Goal: Complete application form: Complete application form

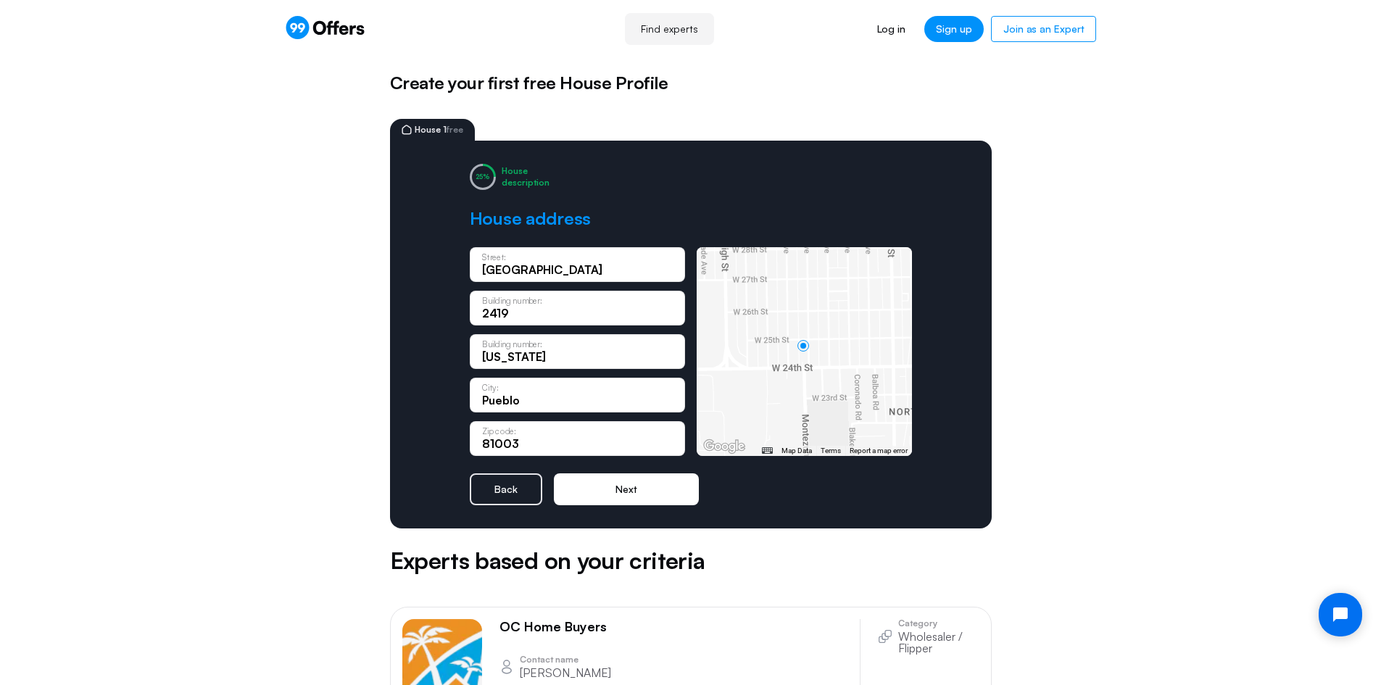
click at [612, 489] on button "Next" at bounding box center [626, 489] width 145 height 32
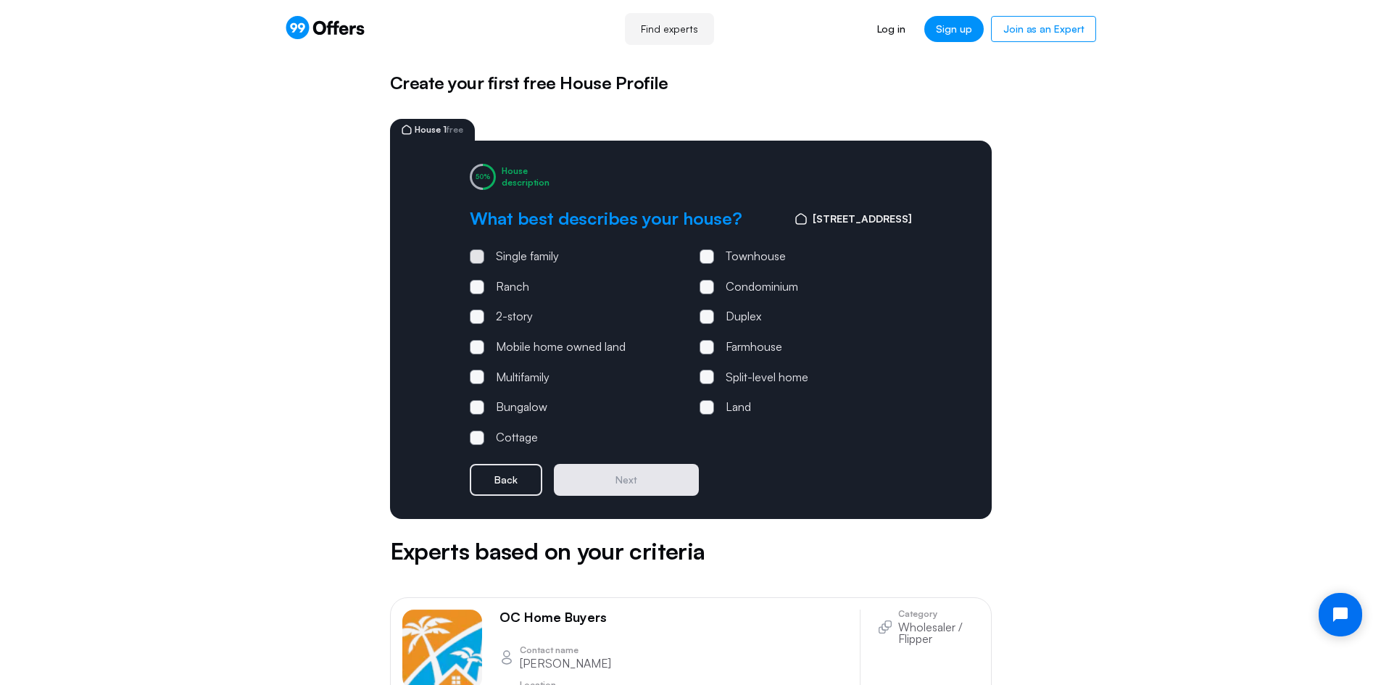
click at [477, 254] on span at bounding box center [477, 256] width 4 height 4
click at [0, 0] on input "Single family" at bounding box center [0, 0] width 0 height 0
click at [622, 481] on button "Next" at bounding box center [626, 480] width 145 height 32
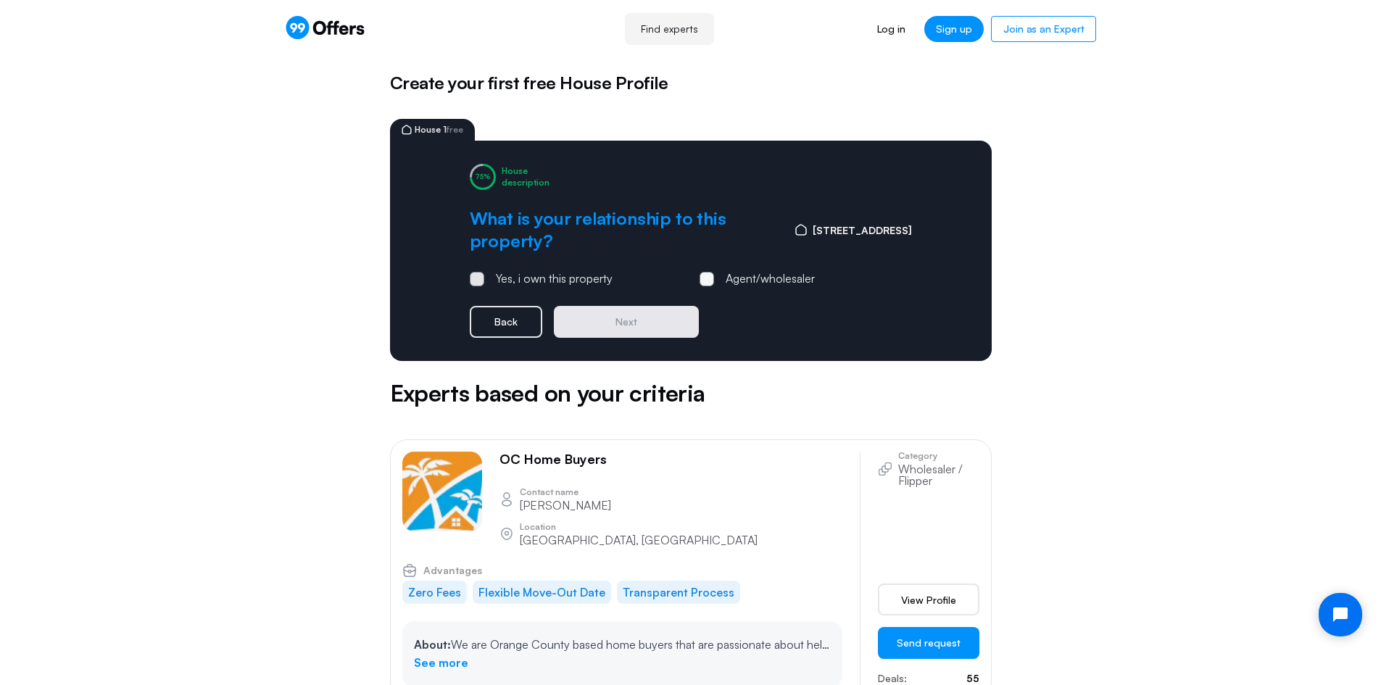
click at [475, 278] on span at bounding box center [477, 279] width 4 height 4
click at [0, 0] on input "Yes, i own this property" at bounding box center [0, 0] width 0 height 0
click at [639, 321] on button "Next" at bounding box center [626, 322] width 145 height 32
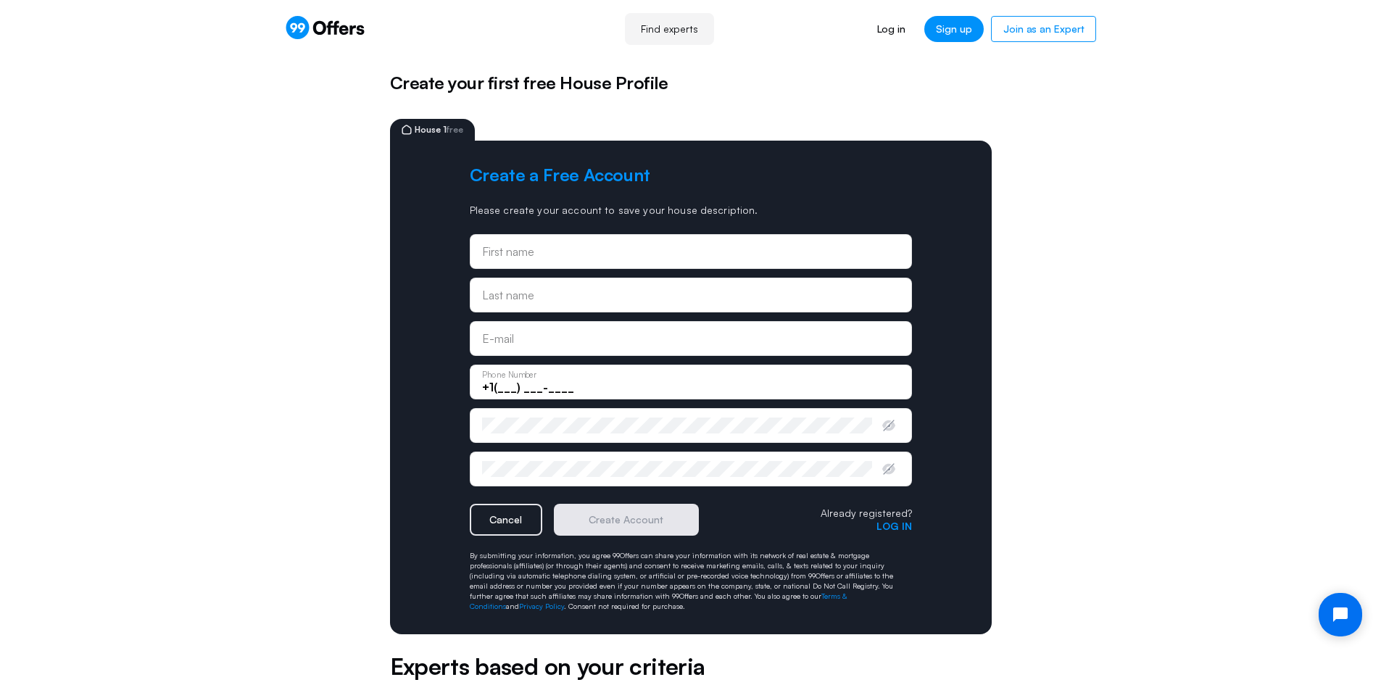
click at [586, 251] on input "text" at bounding box center [690, 252] width 417 height 16
type input "[PERSON_NAME]"
type input "[EMAIL_ADDRESS][DOMAIN_NAME]"
click at [627, 379] on input "+1(___) ___-____" at bounding box center [690, 387] width 417 height 16
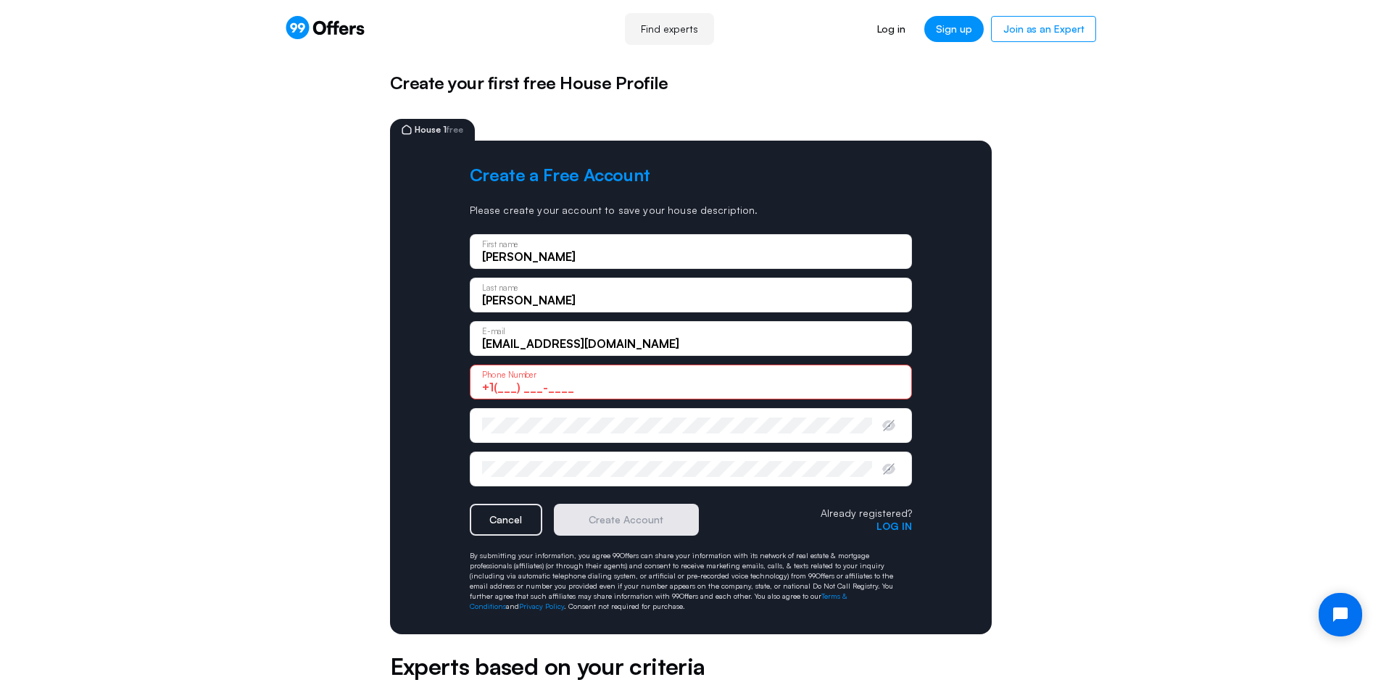
click at [595, 434] on div "Enter password" at bounding box center [691, 425] width 442 height 35
click at [576, 381] on input "+1(___) ___-____" at bounding box center [690, 387] width 417 height 16
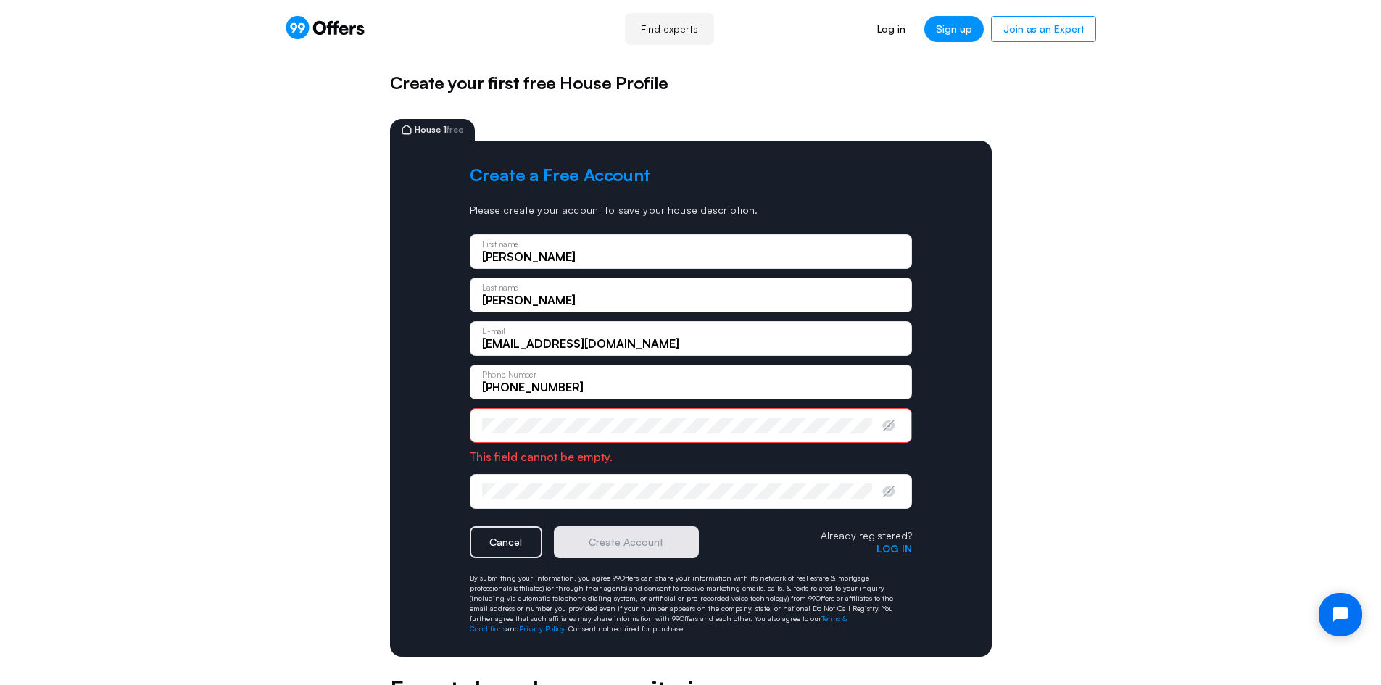
type input "[PHONE_NUMBER]"
